Goal: Task Accomplishment & Management: Use online tool/utility

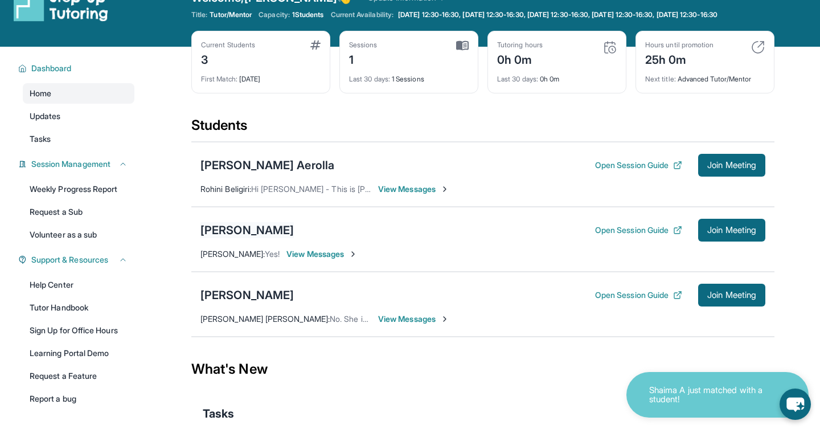
scroll to position [68, 0]
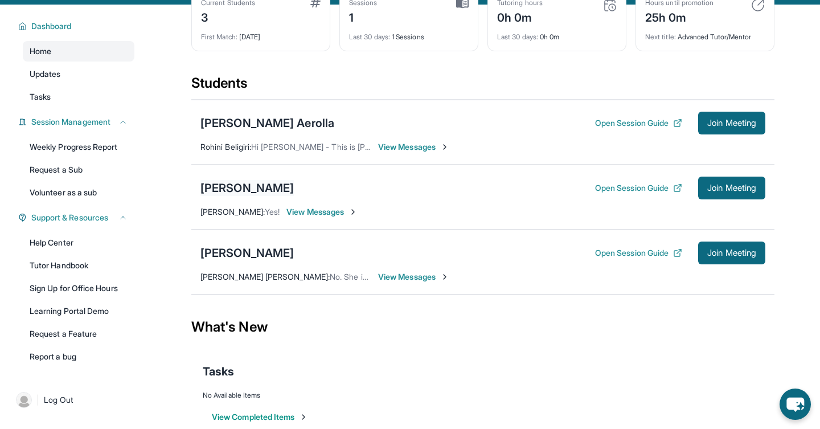
click at [263, 196] on div "[PERSON_NAME]" at bounding box center [246, 188] width 93 height 16
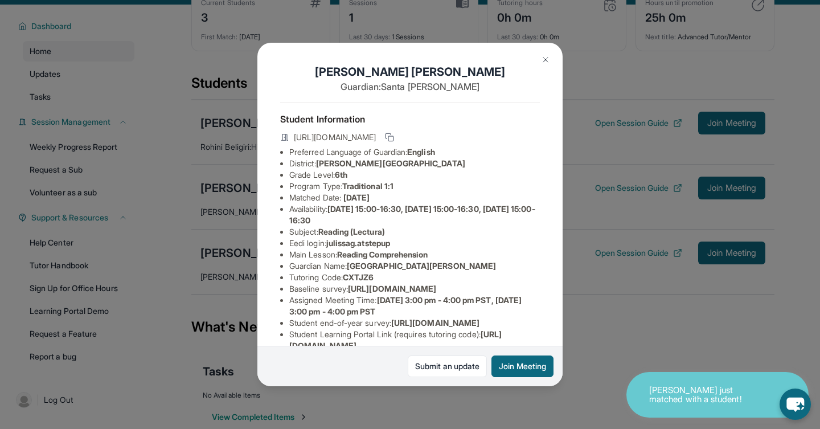
scroll to position [0, 0]
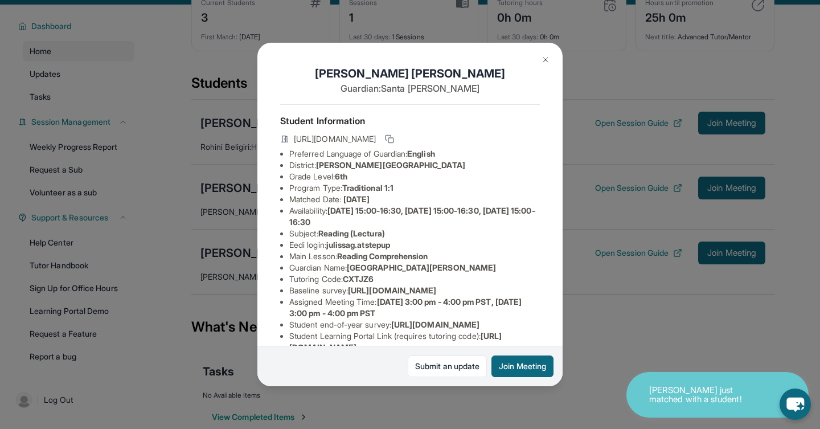
click at [545, 64] on button at bounding box center [545, 59] width 23 height 23
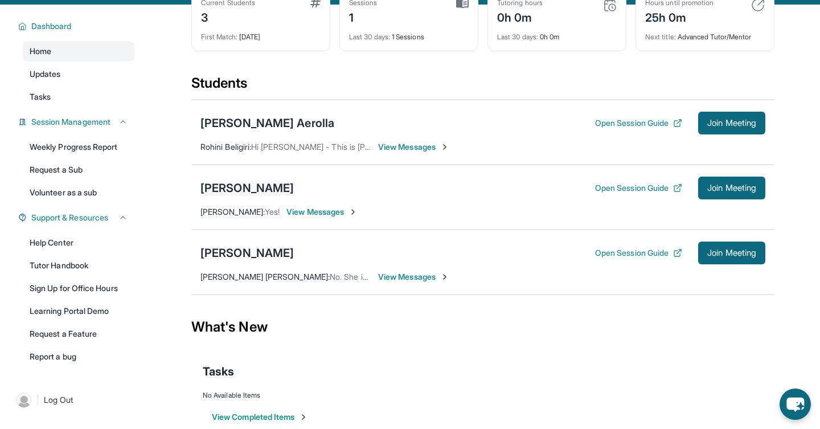
click at [262, 196] on div "[PERSON_NAME]" at bounding box center [246, 188] width 93 height 16
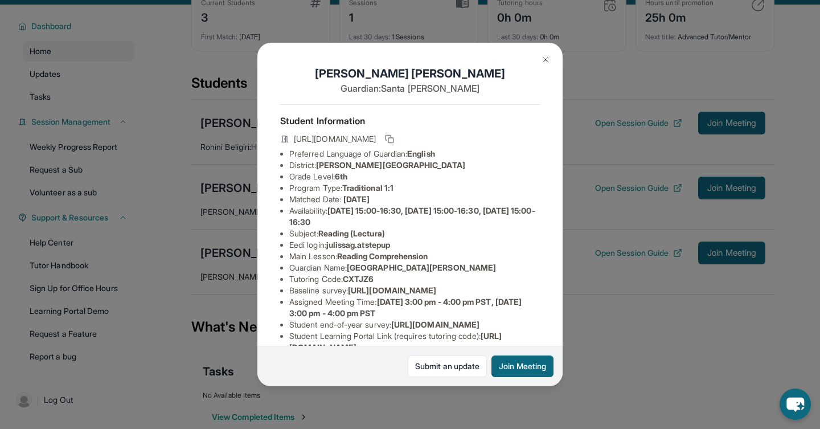
click at [547, 57] on img at bounding box center [545, 59] width 9 height 9
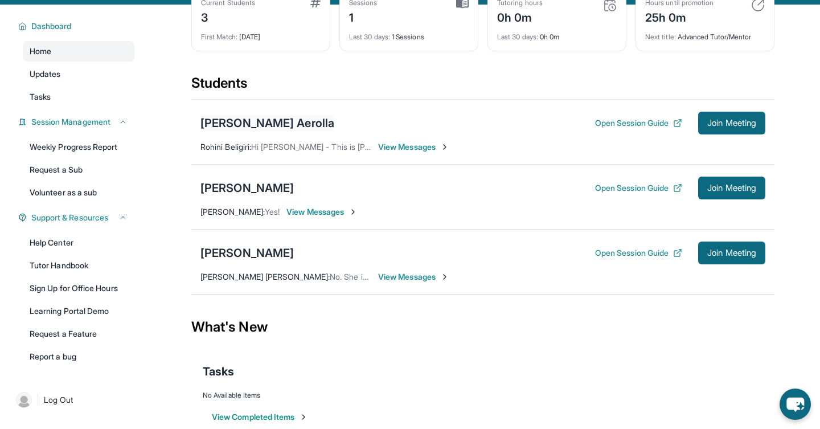
click at [247, 131] on div "[PERSON_NAME] Aerolla" at bounding box center [267, 123] width 134 height 16
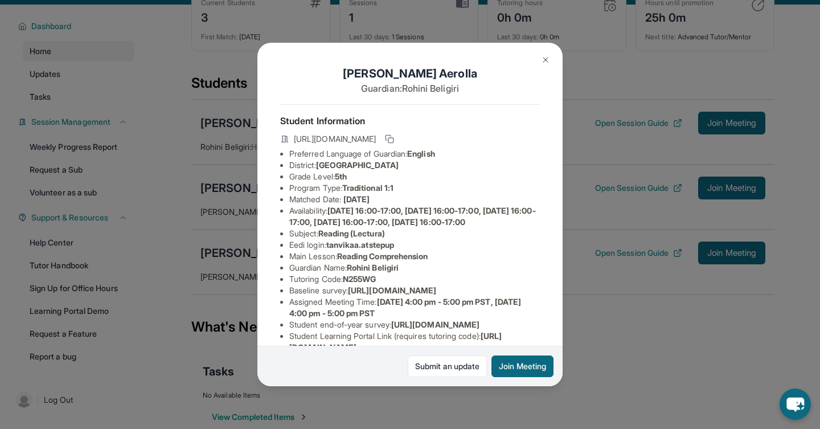
click at [545, 64] on img at bounding box center [545, 59] width 9 height 9
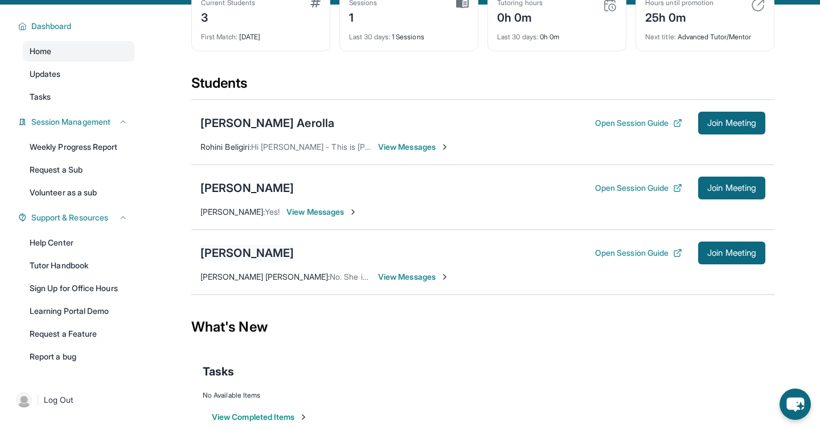
click at [237, 261] on div "[PERSON_NAME]" at bounding box center [246, 253] width 93 height 16
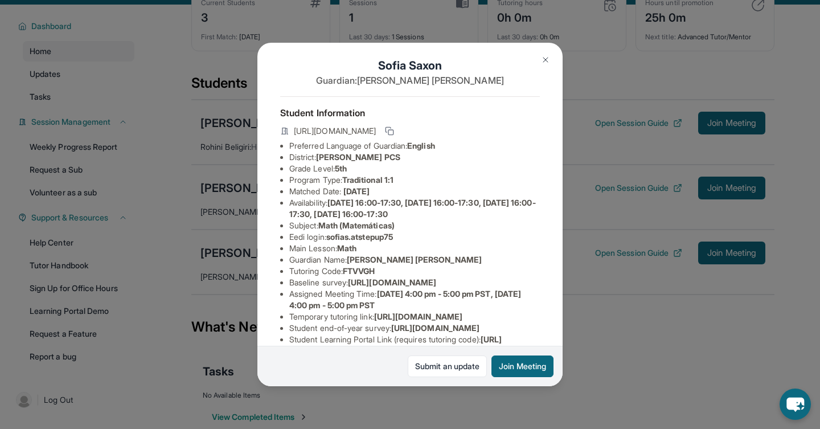
scroll to position [26, 0]
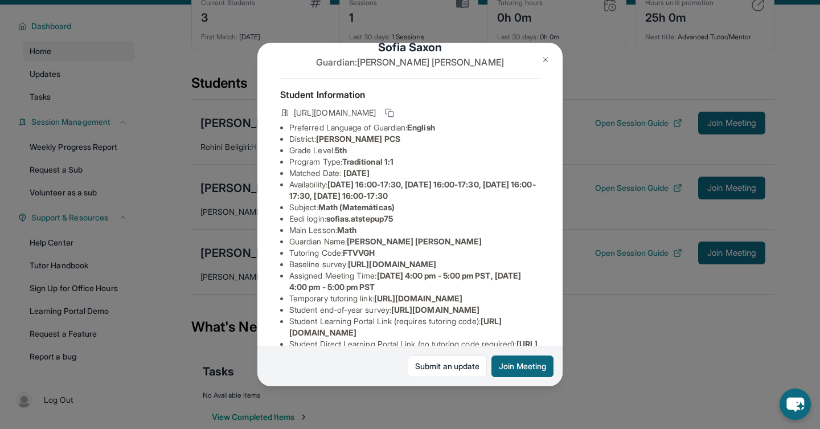
click at [544, 62] on img at bounding box center [545, 59] width 9 height 9
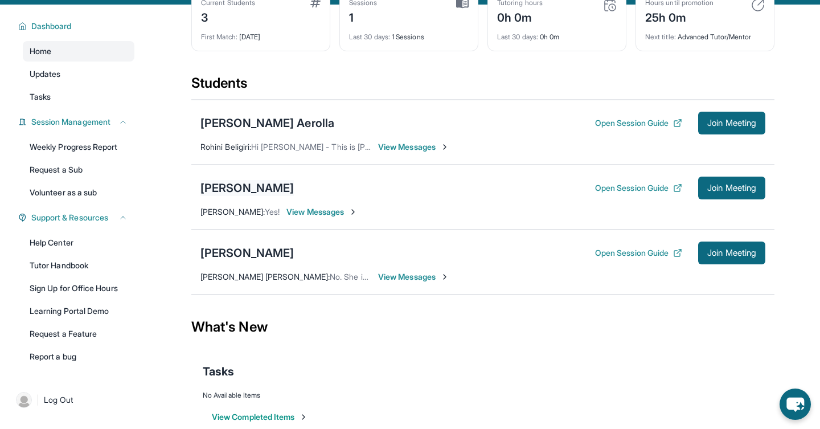
click at [259, 194] on div "[PERSON_NAME]" at bounding box center [246, 188] width 93 height 16
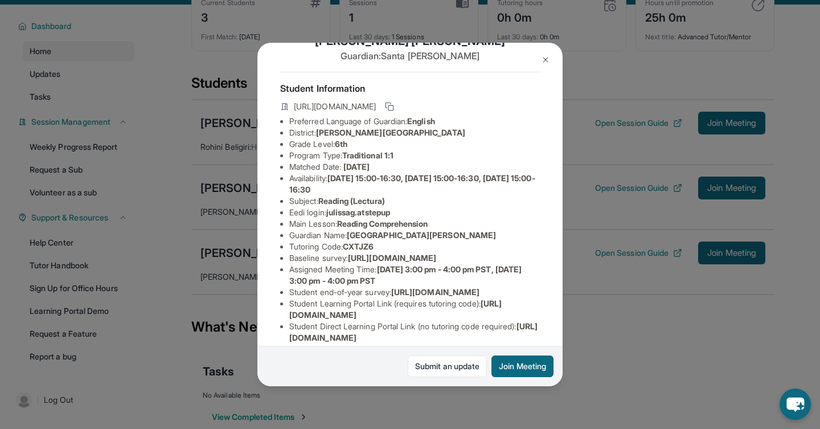
scroll to position [36, 0]
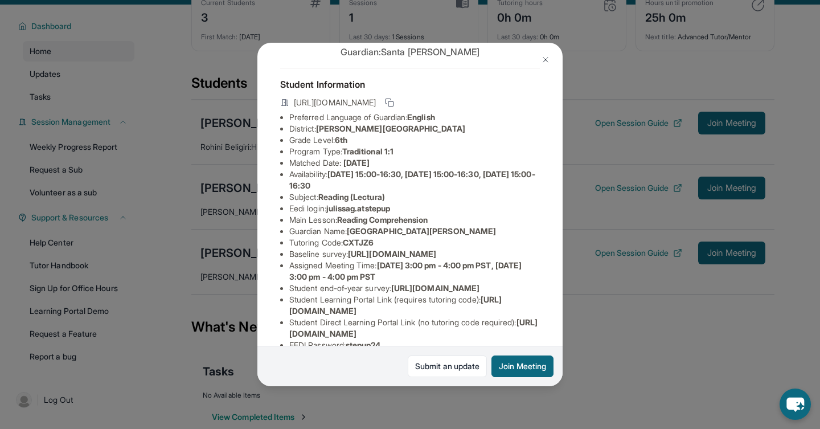
click at [539, 55] on button at bounding box center [545, 59] width 23 height 23
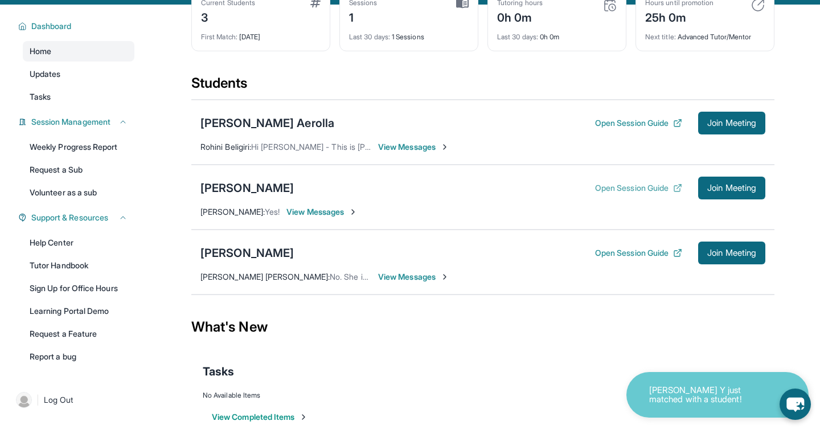
click at [612, 194] on button "Open Session Guide" at bounding box center [638, 187] width 87 height 11
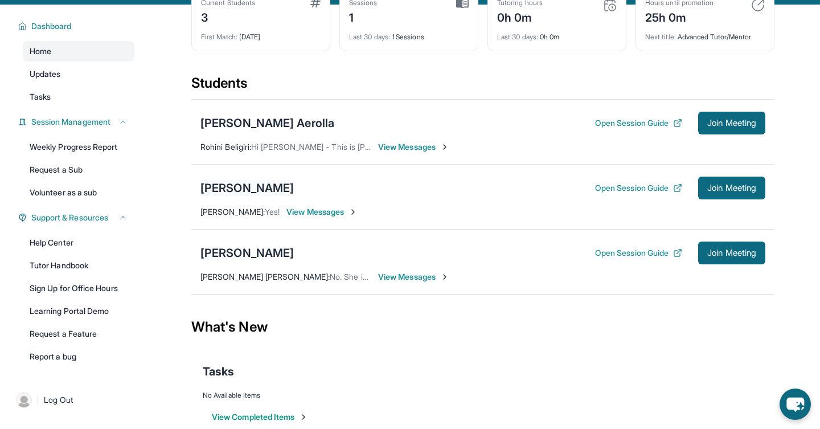
click at [241, 196] on div "[PERSON_NAME]" at bounding box center [246, 188] width 93 height 16
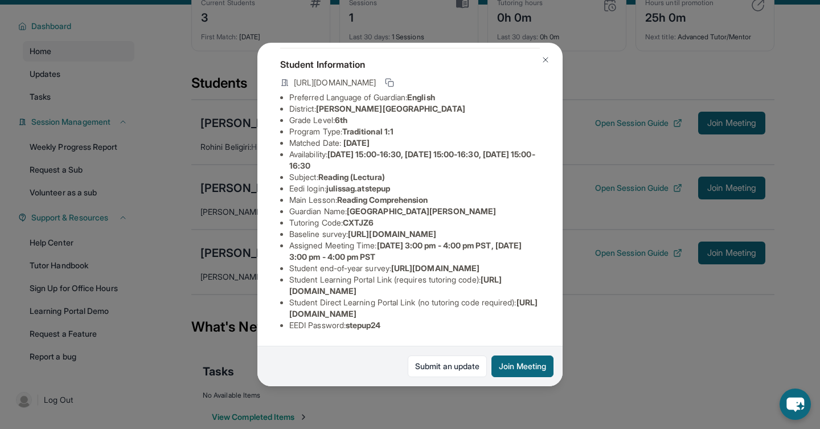
scroll to position [97, 405]
drag, startPoint x: 289, startPoint y: 206, endPoint x: 577, endPoint y: 227, distance: 288.9
click at [577, 227] on div "[PERSON_NAME] Guardian: Santa [PERSON_NAME] Student Information [URL][DOMAIN_NA…" at bounding box center [410, 214] width 820 height 429
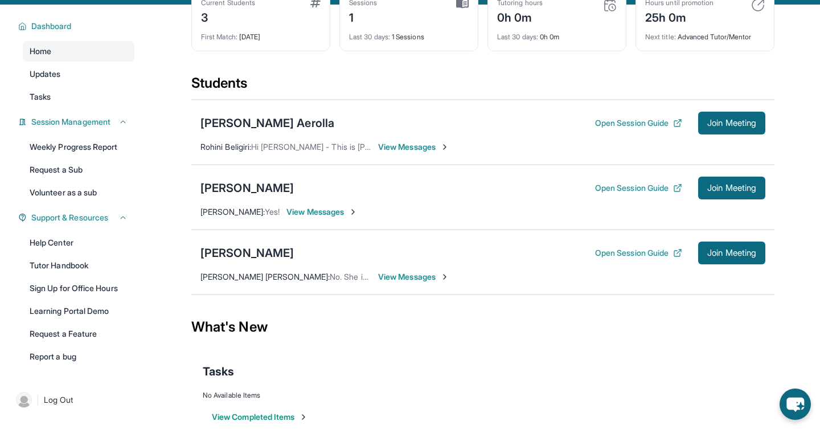
copy span "[URL][DOMAIN_NAME]"
click at [237, 196] on div "[PERSON_NAME]" at bounding box center [246, 188] width 93 height 16
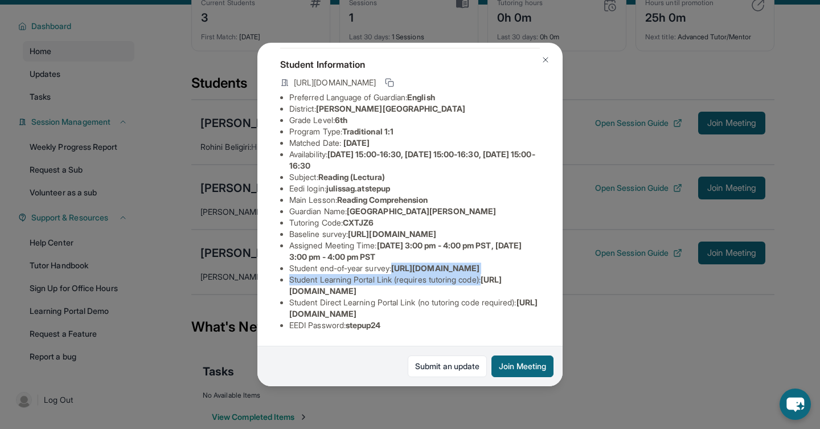
scroll to position [136, 405]
drag, startPoint x: 288, startPoint y: 236, endPoint x: 585, endPoint y: 278, distance: 299.6
click at [585, 278] on div "[PERSON_NAME] Guardian: Santa [PERSON_NAME] Student Information [URL][DOMAIN_NA…" at bounding box center [410, 214] width 820 height 429
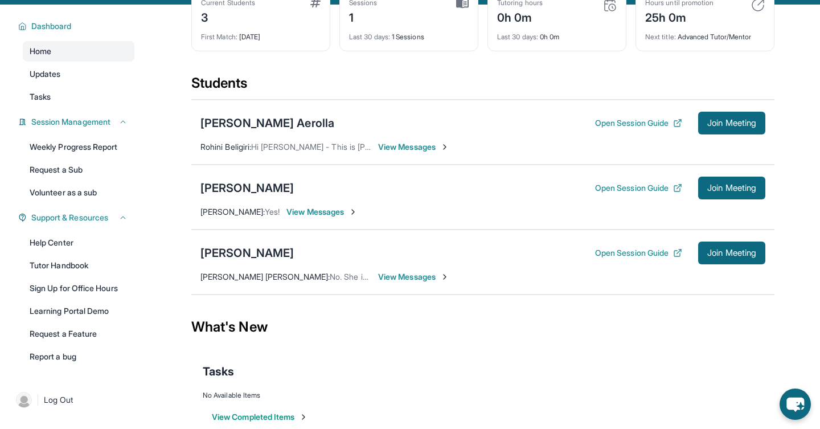
copy ul "[URL][DOMAIN_NAME] Student Learning Portal Link (requires tutoring code) :"
click at [248, 196] on div "[PERSON_NAME]" at bounding box center [246, 188] width 93 height 16
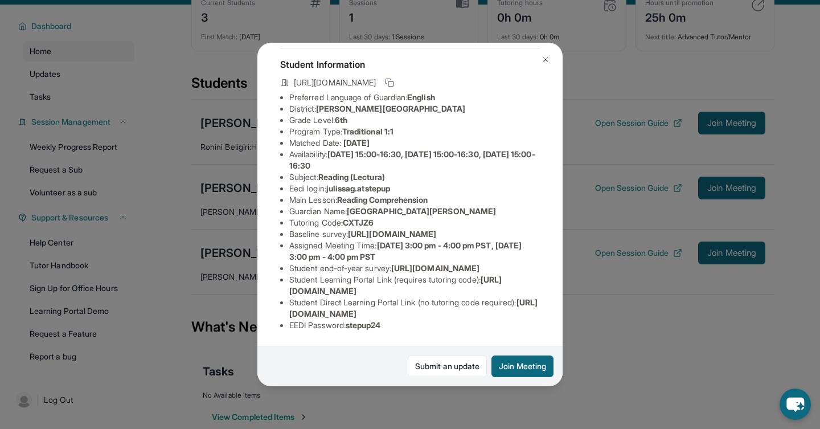
scroll to position [136, 0]
click at [623, 335] on div "[PERSON_NAME] Guardian: Santa [PERSON_NAME] Student Information [URL][DOMAIN_NA…" at bounding box center [410, 214] width 820 height 429
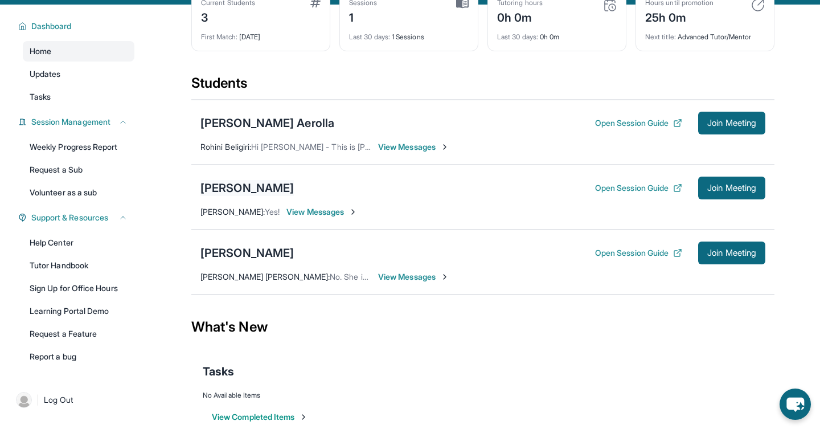
click at [268, 196] on div "[PERSON_NAME]" at bounding box center [246, 188] width 93 height 16
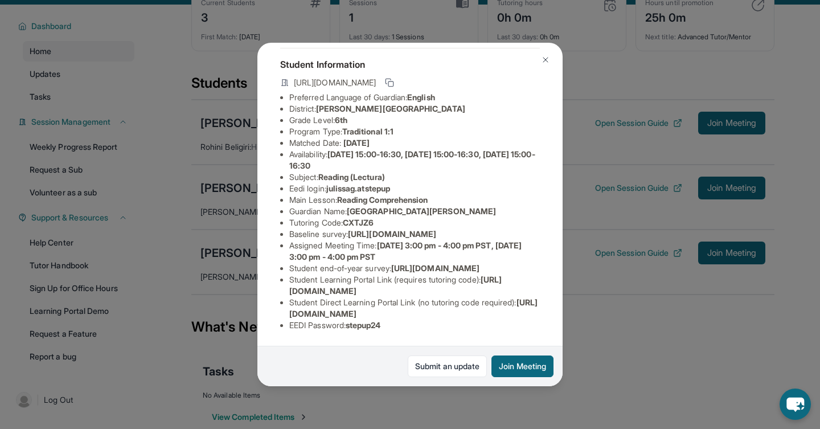
scroll to position [0, 0]
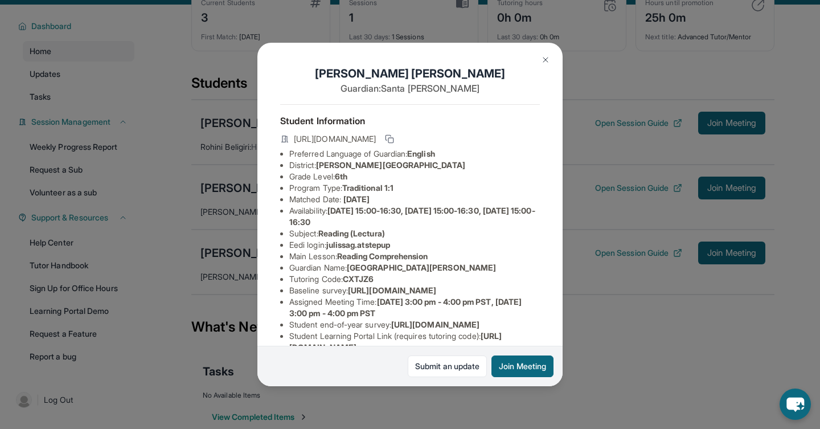
click at [548, 59] on img at bounding box center [545, 59] width 9 height 9
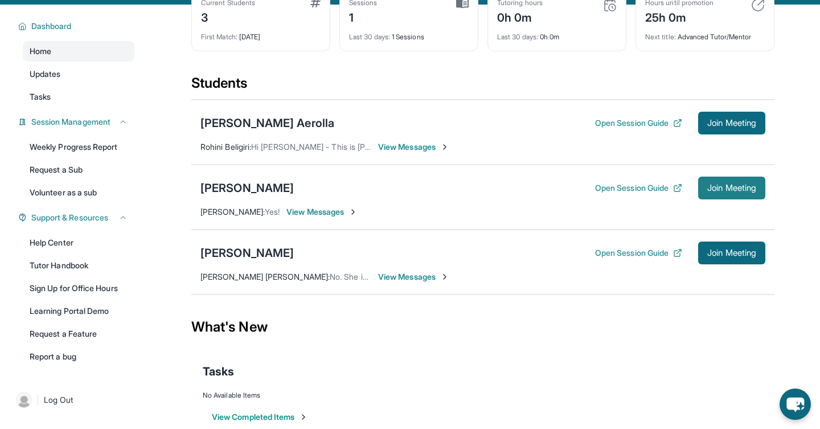
click at [715, 191] on span "Join Meeting" at bounding box center [731, 188] width 49 height 7
